Goal: Information Seeking & Learning: Understand process/instructions

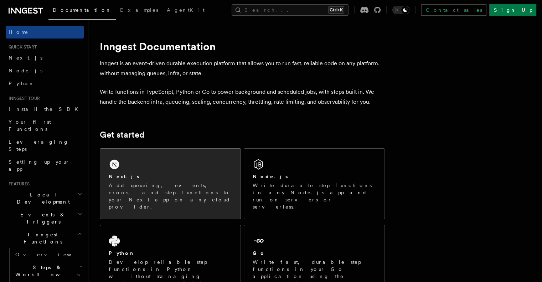
click at [187, 173] on div "Next.js" at bounding box center [170, 176] width 123 height 7
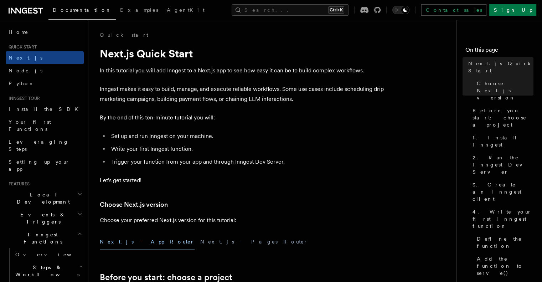
click at [334, 166] on li "Trigger your function from your app and through Inngest Dev Server." at bounding box center [247, 162] width 276 height 10
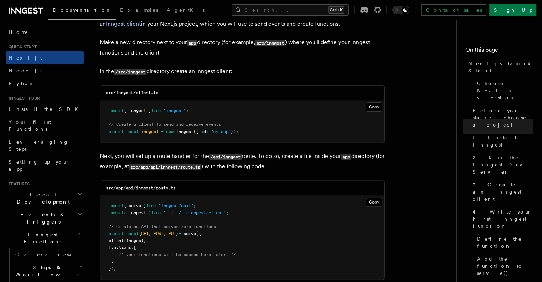
scroll to position [878, 0]
click at [376, 108] on button "Copy Copied" at bounding box center [374, 106] width 17 height 9
